Goal: Task Accomplishment & Management: Manage account settings

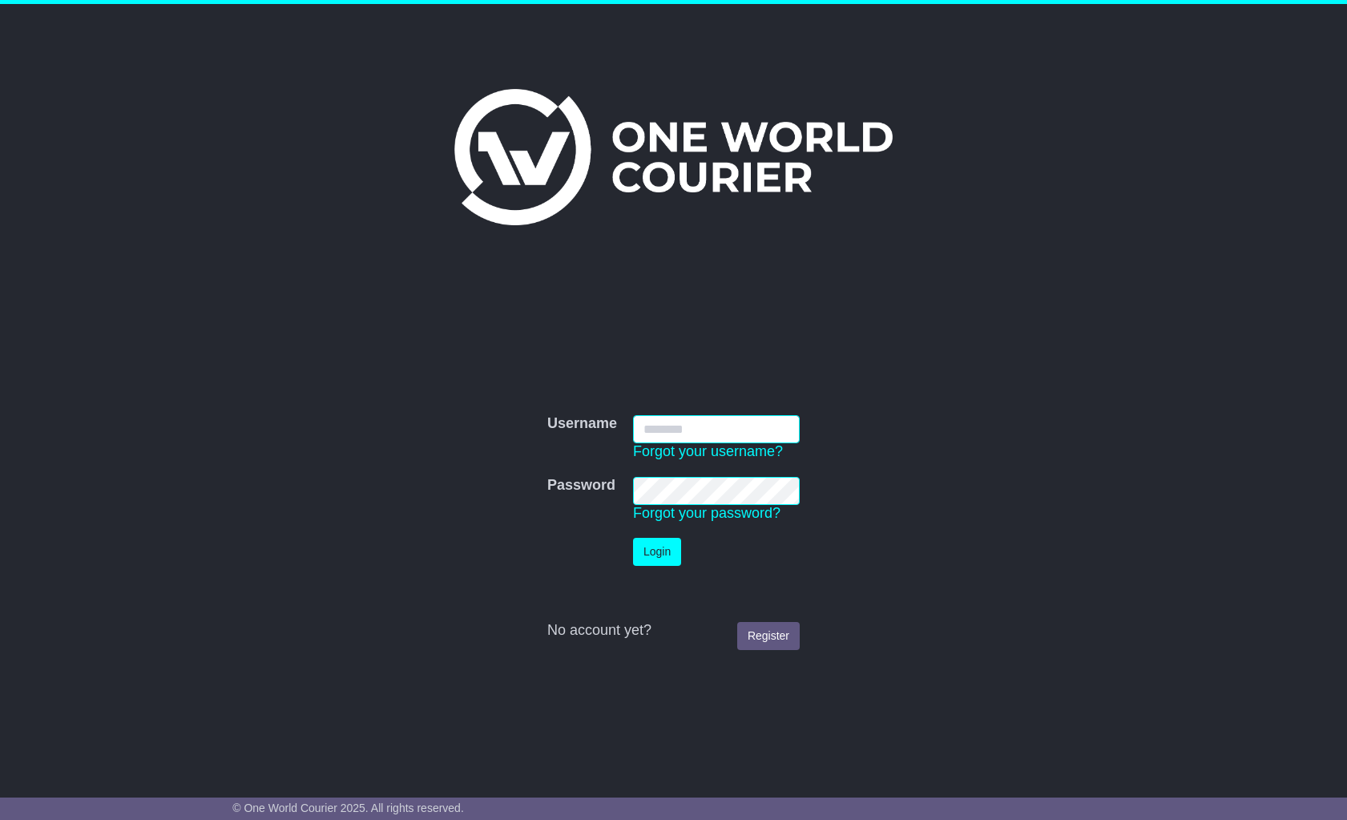
type input "**********"
click at [658, 551] on button "Login" at bounding box center [657, 552] width 48 height 28
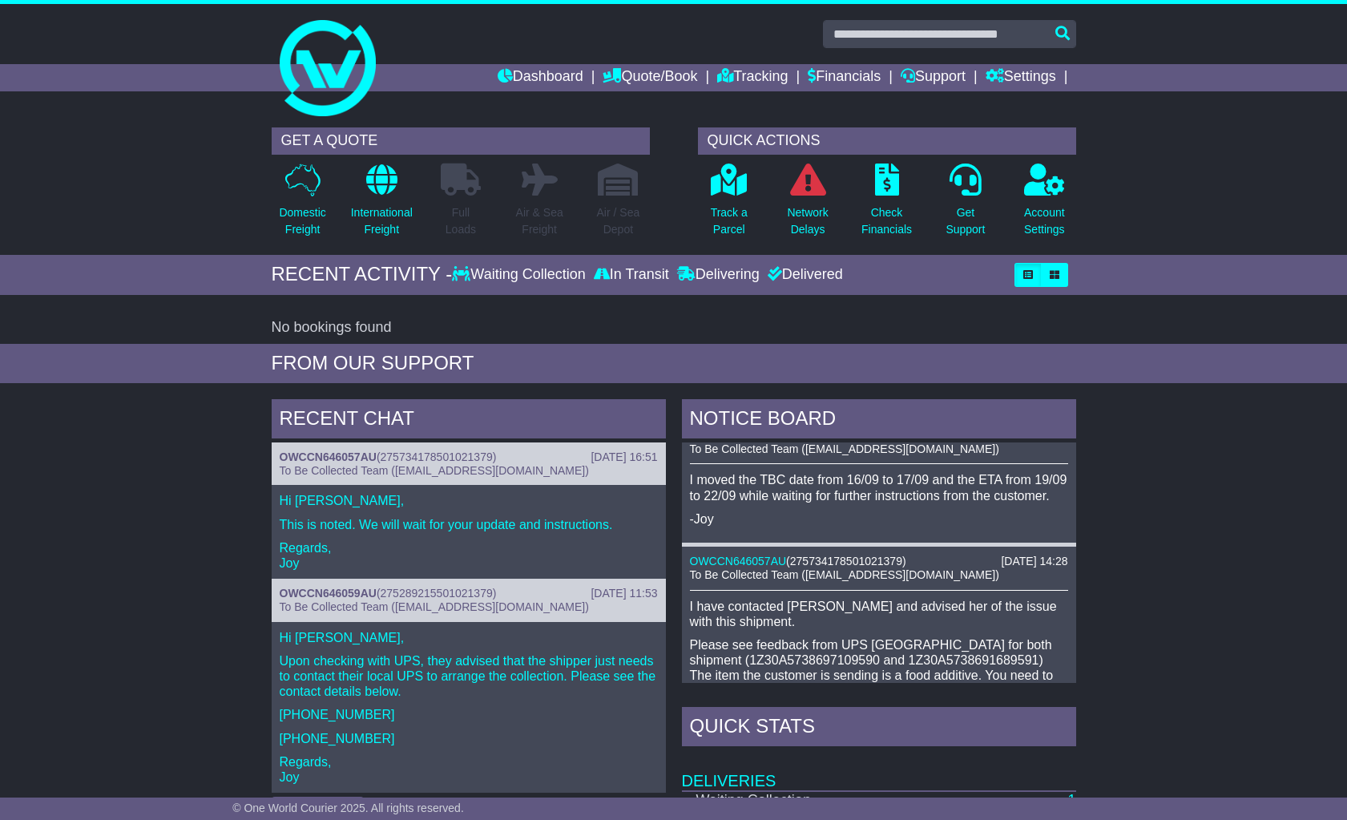
scroll to position [35, 0]
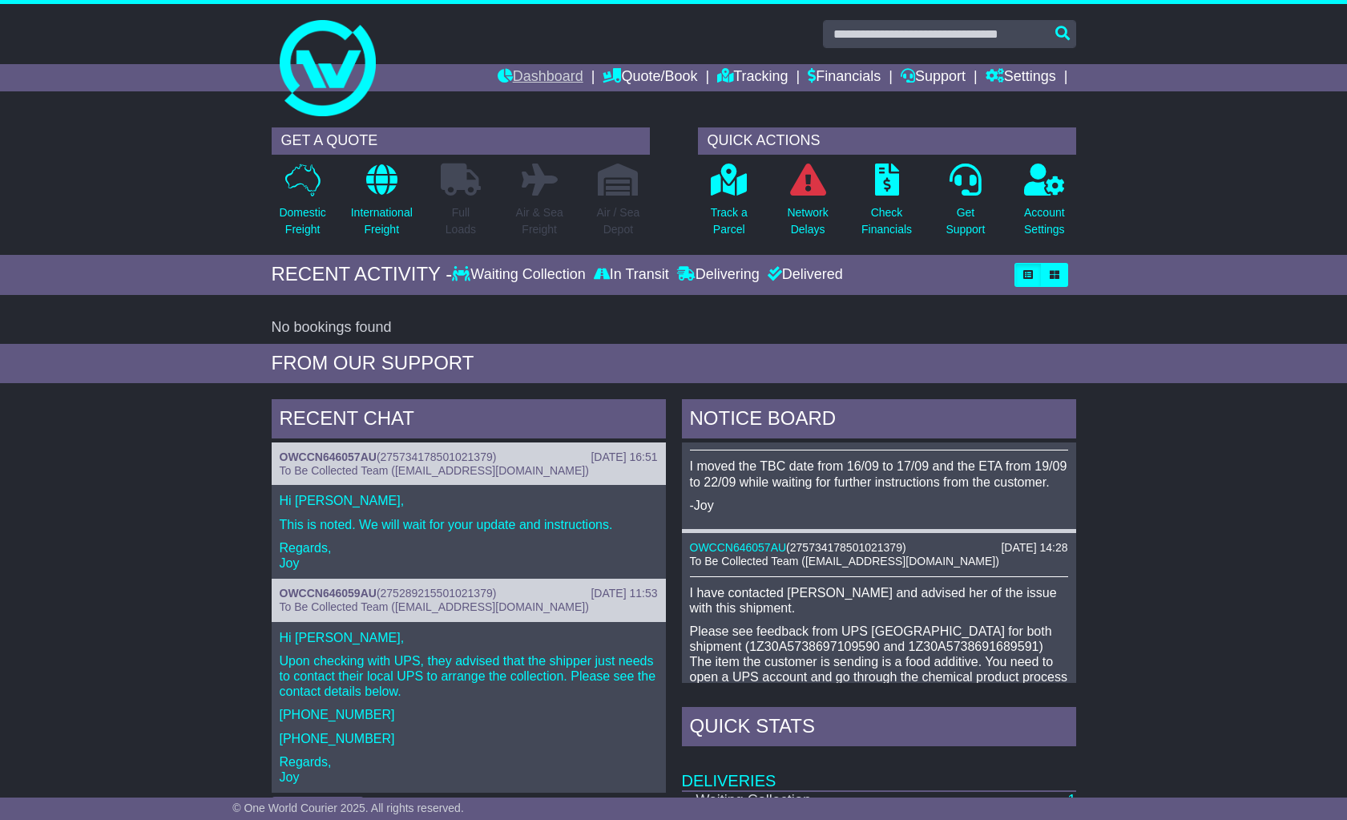
click at [524, 74] on link "Dashboard" at bounding box center [541, 77] width 86 height 27
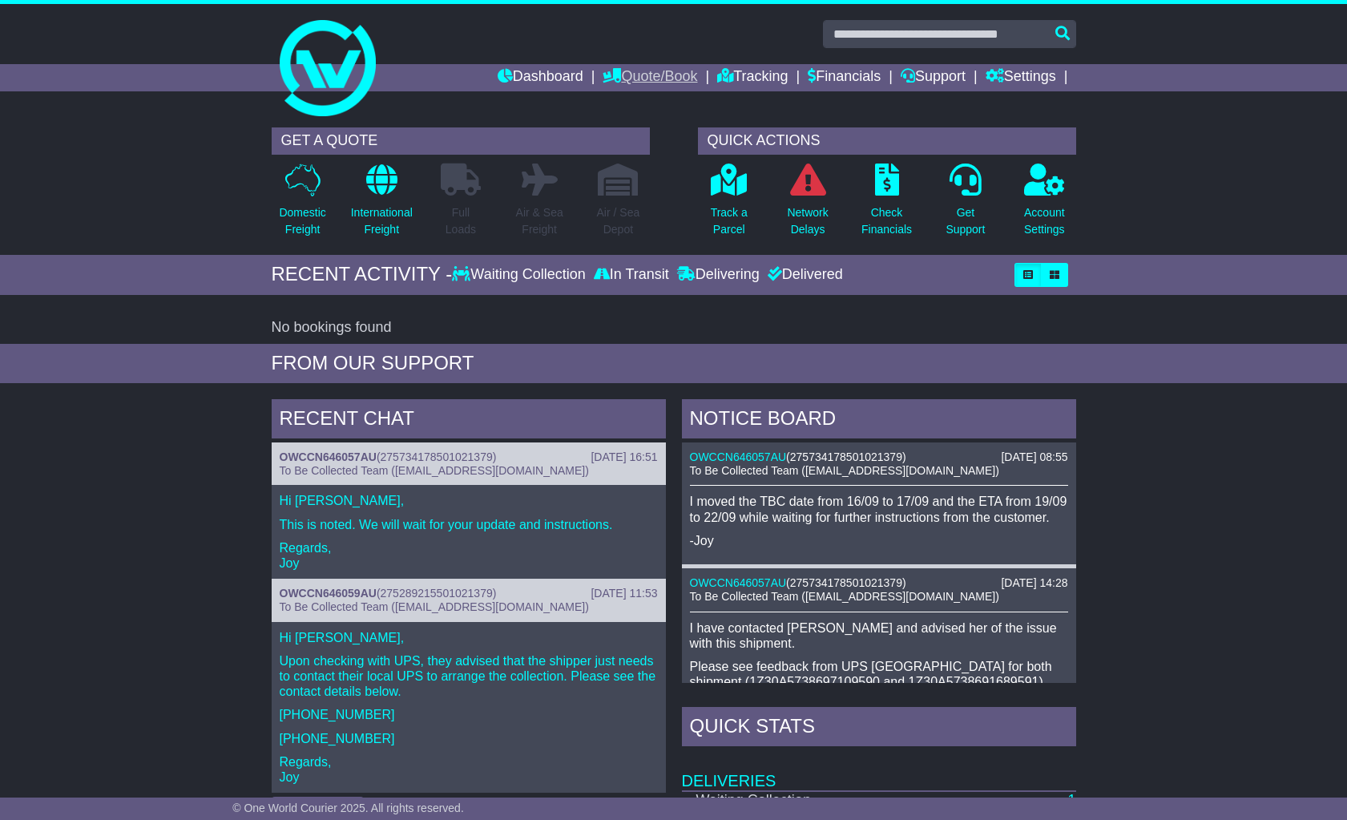
click at [644, 78] on link "Quote/Book" at bounding box center [650, 77] width 95 height 27
click at [741, 285] on div "RECENT ACTIVITY - Waiting Collection In Transit Delivering Delivered" at bounding box center [674, 275] width 805 height 24
click at [748, 456] on link "OWCCN646057AU" at bounding box center [738, 456] width 97 height 13
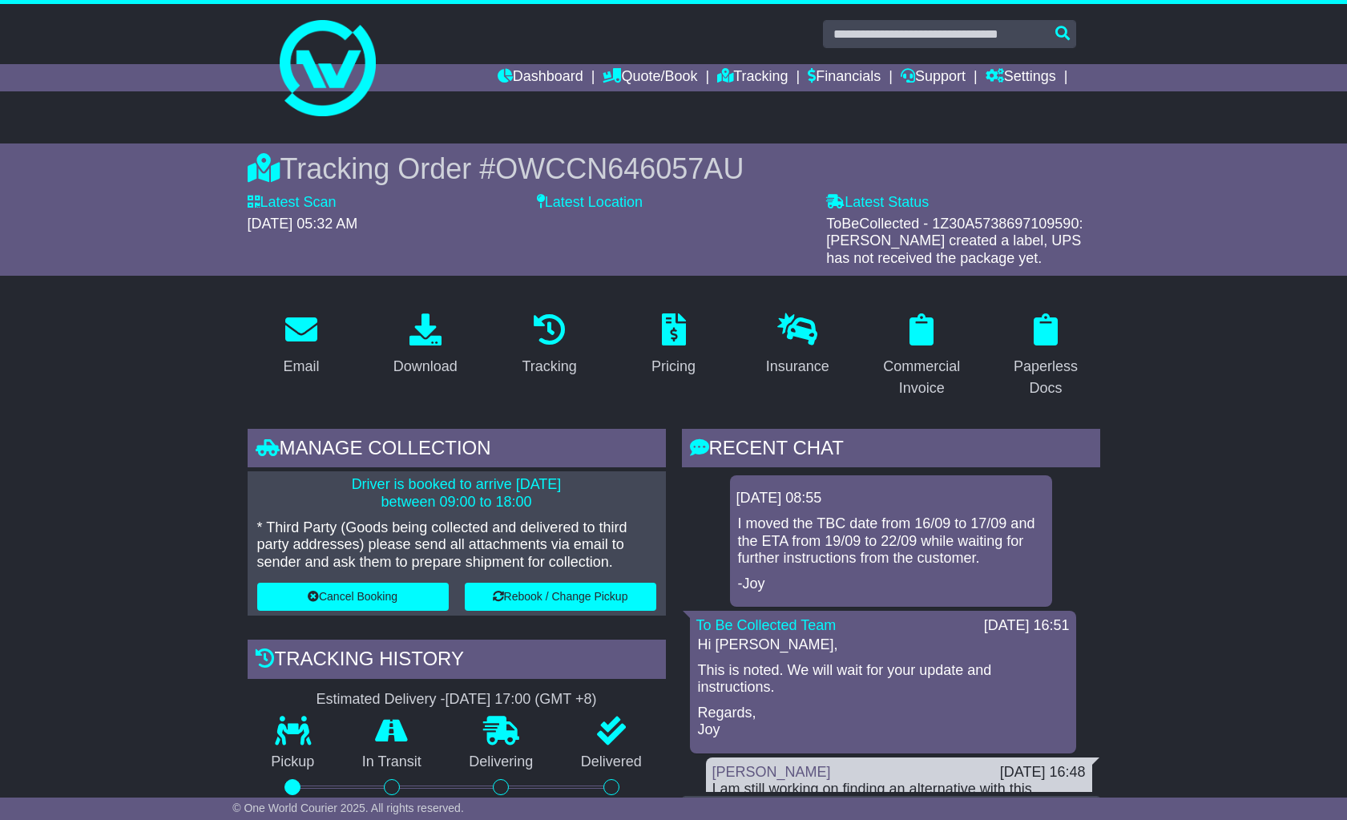
click at [370, 592] on button "Cancel Booking" at bounding box center [353, 597] width 192 height 28
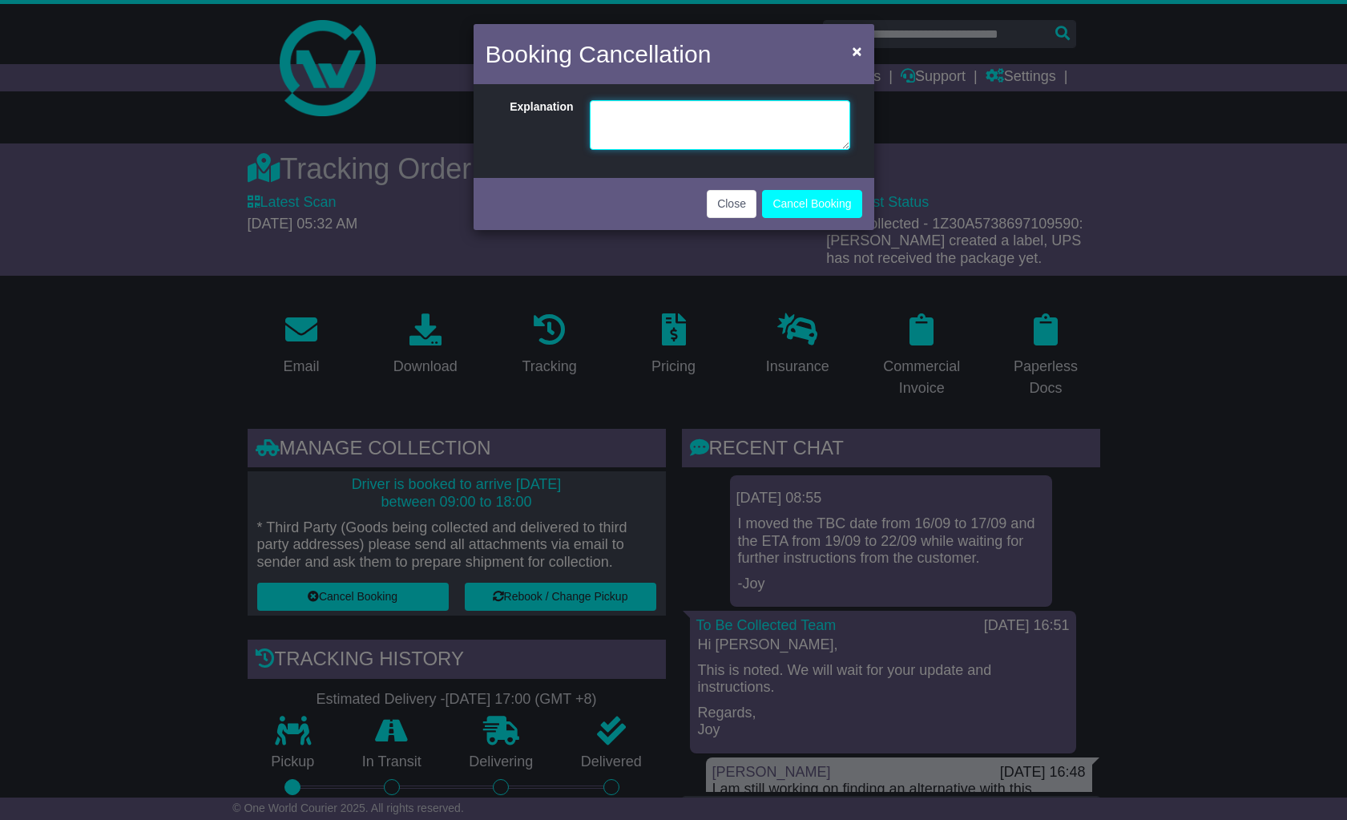
click at [649, 123] on textarea at bounding box center [720, 125] width 261 height 50
type textarea "**********"
click at [818, 211] on button "Cancel Booking" at bounding box center [811, 204] width 99 height 28
